Goal: Transaction & Acquisition: Obtain resource

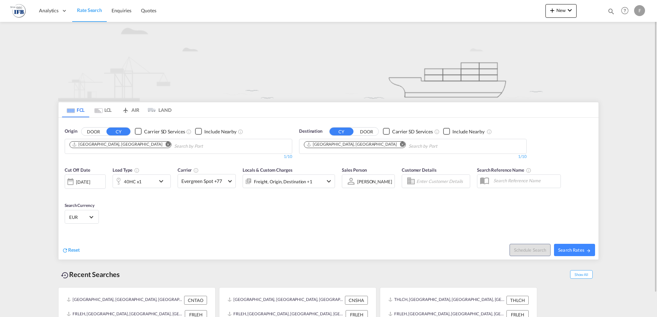
click at [161, 143] on button "Remove" at bounding box center [166, 145] width 10 height 7
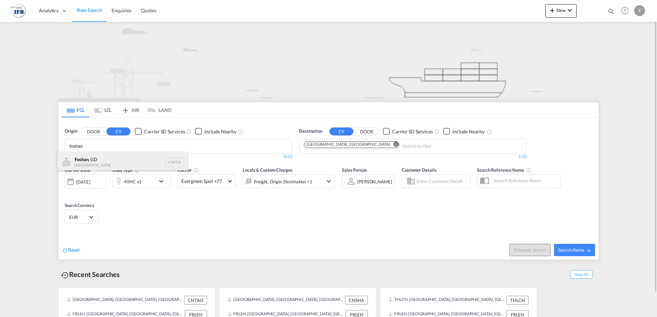
type input "foshan"
click at [105, 164] on div "Foshan , GD China CNFOS" at bounding box center [122, 162] width 130 height 21
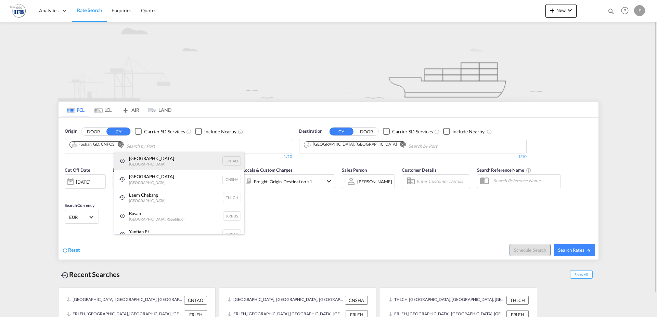
scroll to position [10, 0]
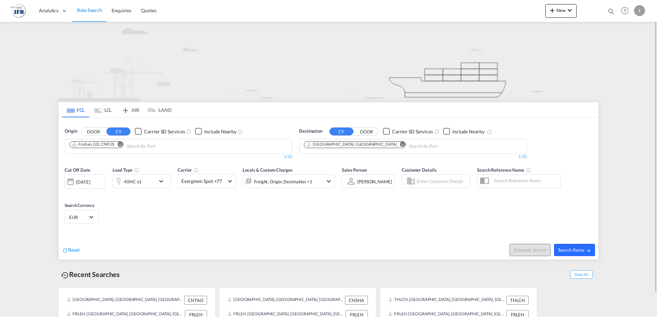
click at [575, 248] on span "Search Rates" at bounding box center [574, 249] width 33 height 5
type input "CNFOS to FRLEH / [DATE]"
click at [38, 45] on md-content "Analytics Reports Rate Search Enquiries Quotes New Quote Bookings Quotes Enquir…" at bounding box center [328, 158] width 657 height 317
click at [566, 251] on span "Search Rates" at bounding box center [574, 249] width 33 height 5
type input "CNFOS to FRLEH / [DATE]"
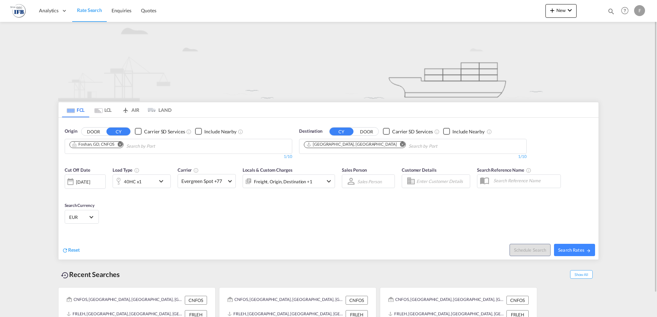
click at [117, 143] on button "Remove" at bounding box center [118, 145] width 10 height 7
click at [82, 148] on input "Chips input." at bounding box center [101, 146] width 65 height 11
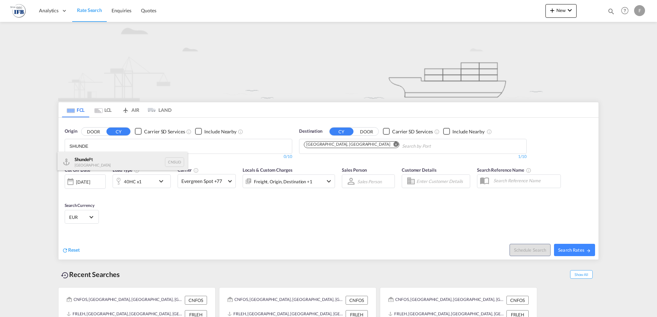
type input "SHUNDE"
click at [93, 160] on div "Shunde Pt China CNSUD" at bounding box center [122, 162] width 130 height 21
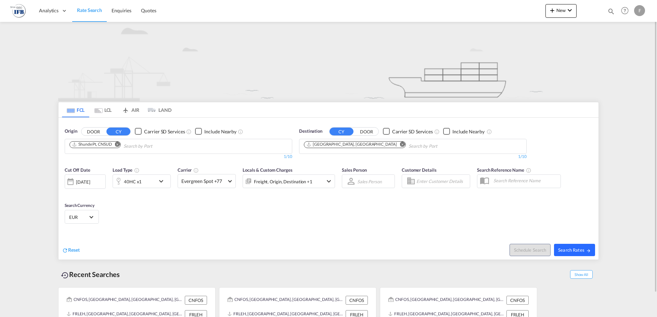
click at [574, 248] on span "Search Rates" at bounding box center [574, 249] width 33 height 5
type input "CNSUD to FRLEH / 19 Aug 2025"
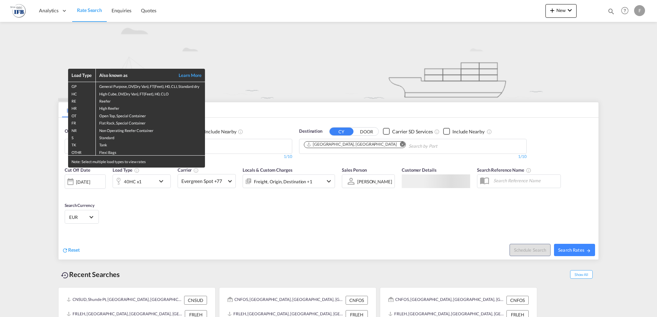
click at [164, 181] on div "Load Type Also known as Learn More GP General Purpose, DV(Dry Van), FT(Feet), H…" at bounding box center [328, 158] width 657 height 317
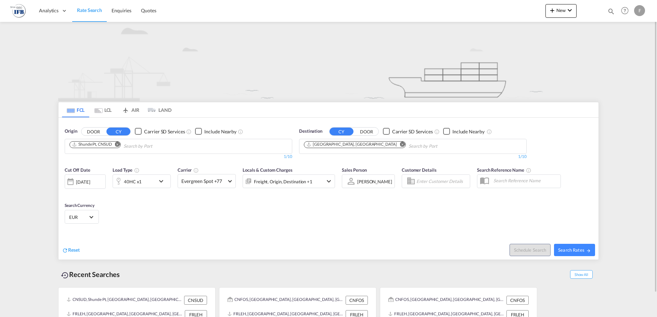
click at [159, 180] on md-icon "icon-chevron-down" at bounding box center [163, 181] width 12 height 8
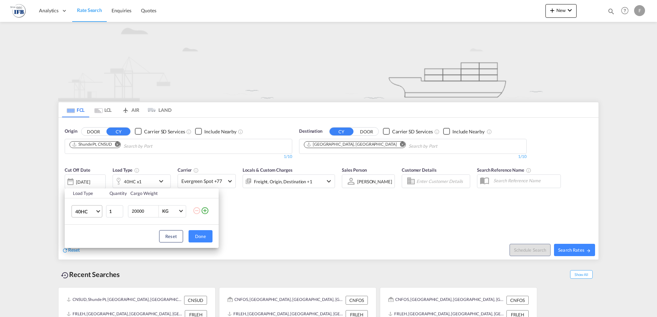
click at [97, 211] on span "Choose: \a40HC" at bounding box center [98, 211] width 4 height 4
click at [88, 176] on md-option "20GP" at bounding box center [93, 178] width 47 height 16
click at [196, 235] on button "Done" at bounding box center [200, 236] width 24 height 12
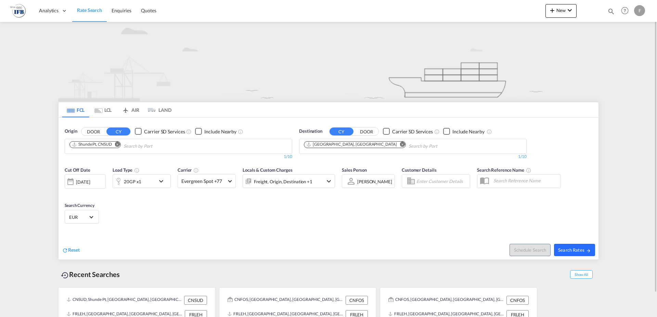
click at [574, 252] on span "Search Rates" at bounding box center [574, 249] width 33 height 5
type input "CNSUD to FRLEH / 19 Aug 2025"
